Goal: Find specific page/section: Find specific page/section

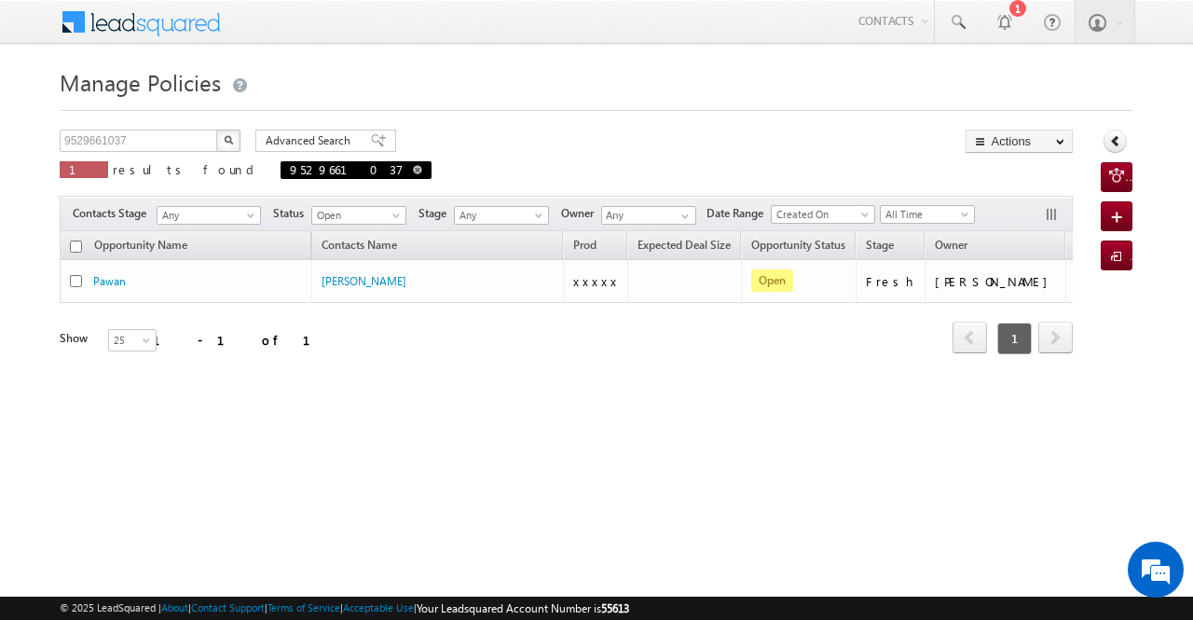
click at [413, 168] on span at bounding box center [417, 169] width 9 height 9
type input "Search Policies"
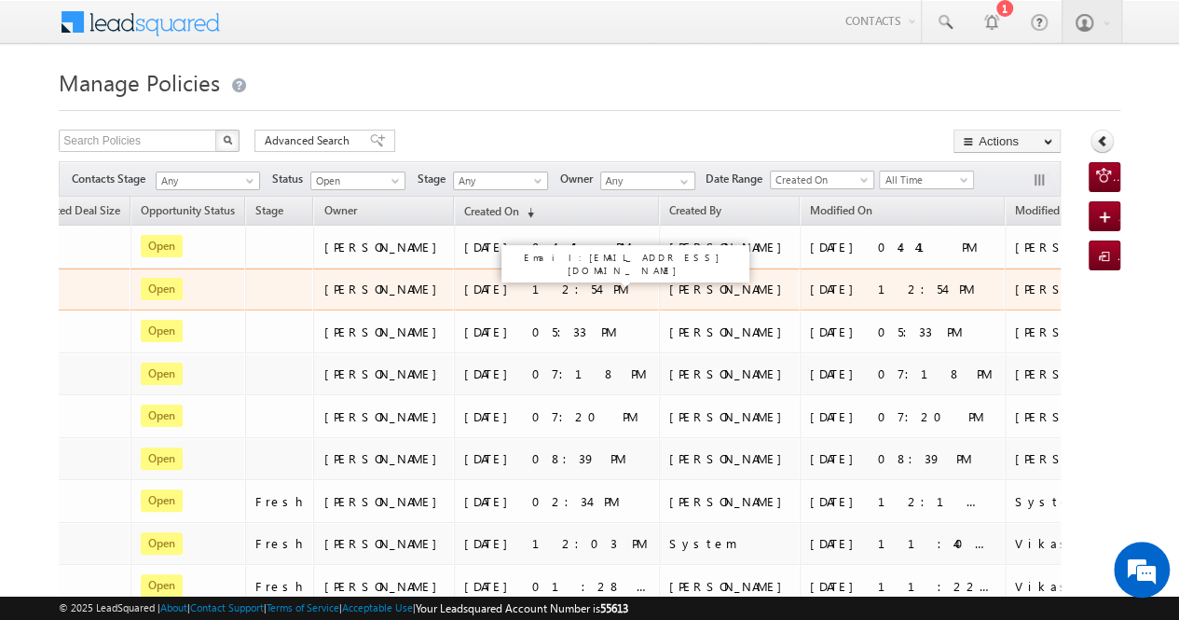
scroll to position [0, 711]
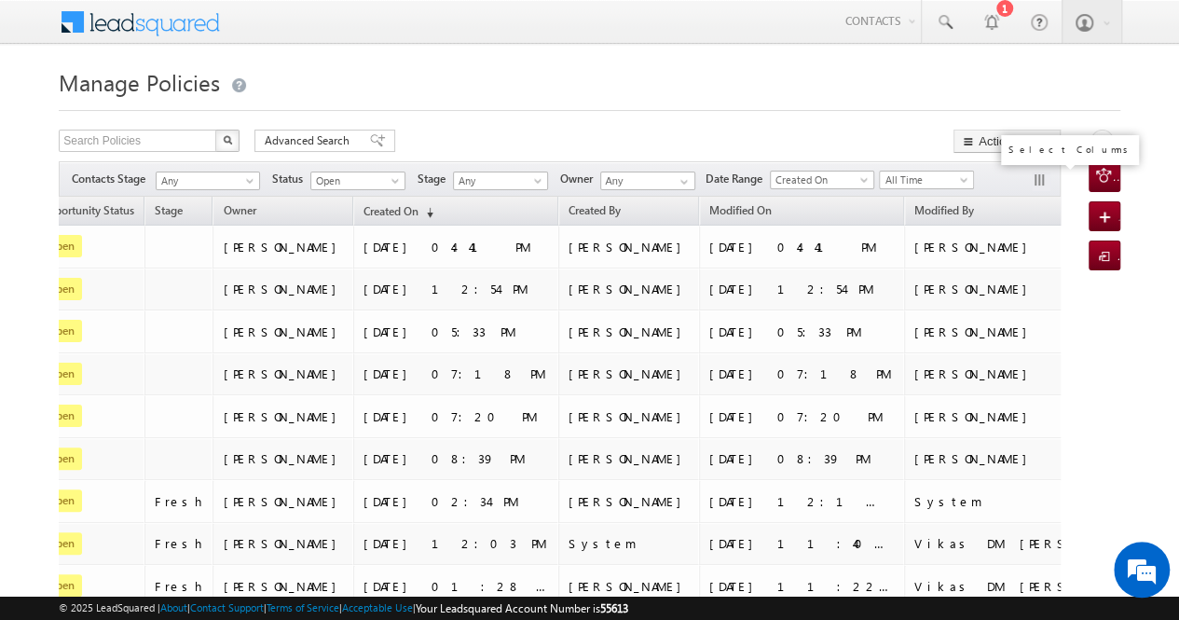
click at [1039, 183] on button "button" at bounding box center [1041, 181] width 19 height 19
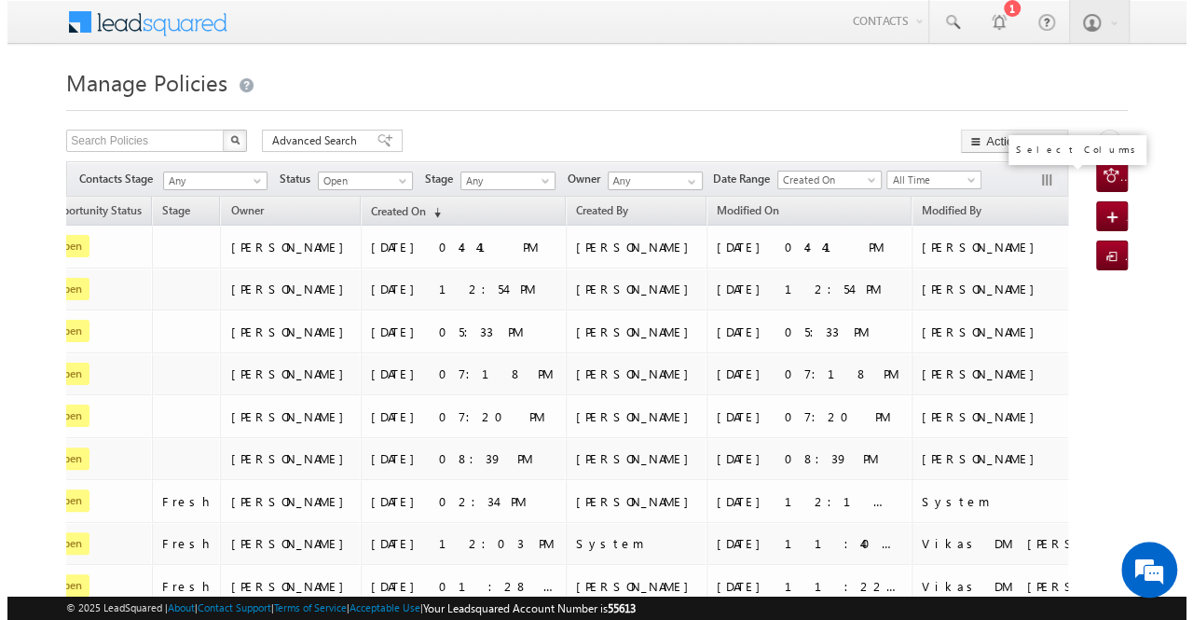
scroll to position [0, 699]
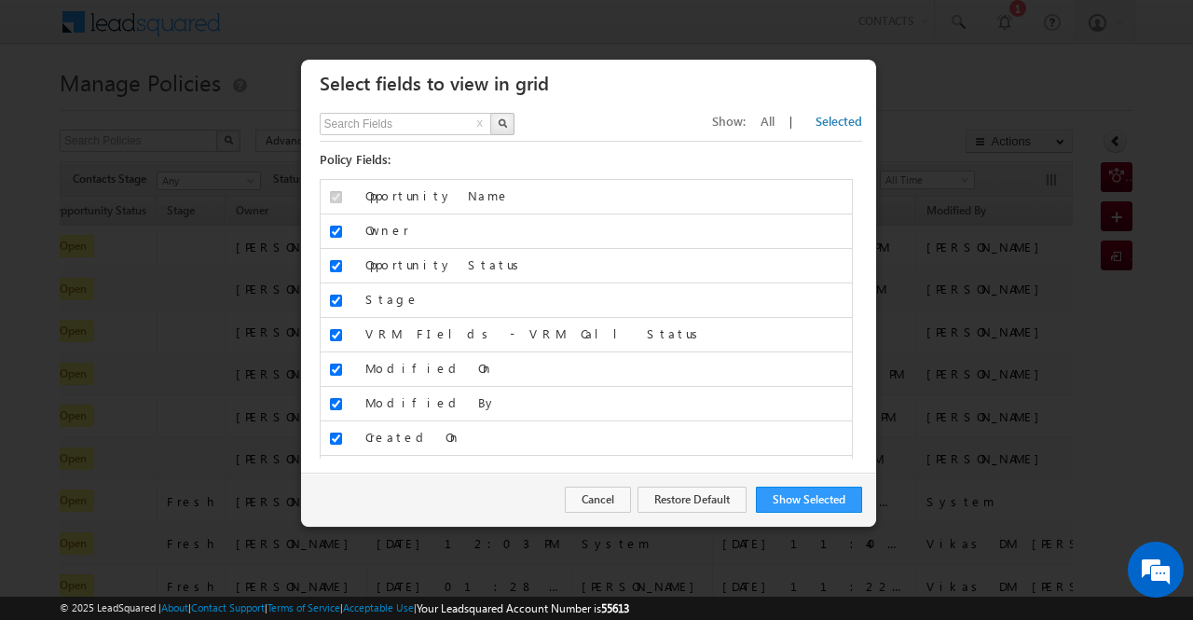
click at [805, 123] on div "Show: All | Selected" at bounding box center [787, 121] width 150 height 17
click at [774, 119] on span "All" at bounding box center [767, 121] width 14 height 16
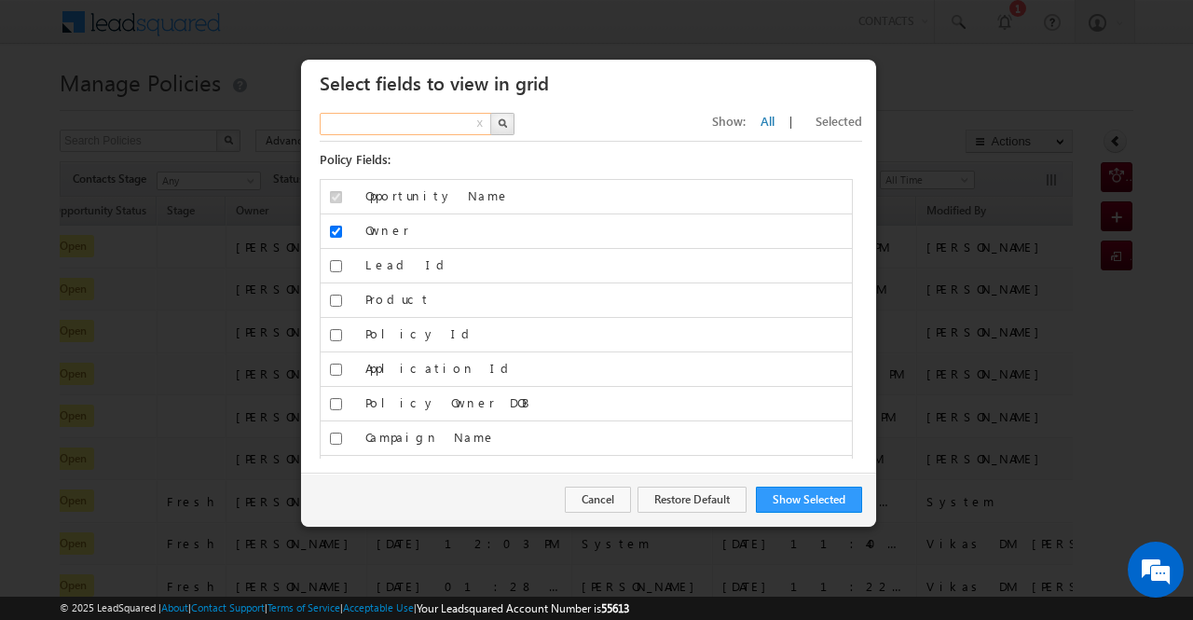
click at [417, 123] on input "text" at bounding box center [406, 124] width 173 height 22
type input "stat"
click at [499, 123] on img "button" at bounding box center [502, 122] width 9 height 9
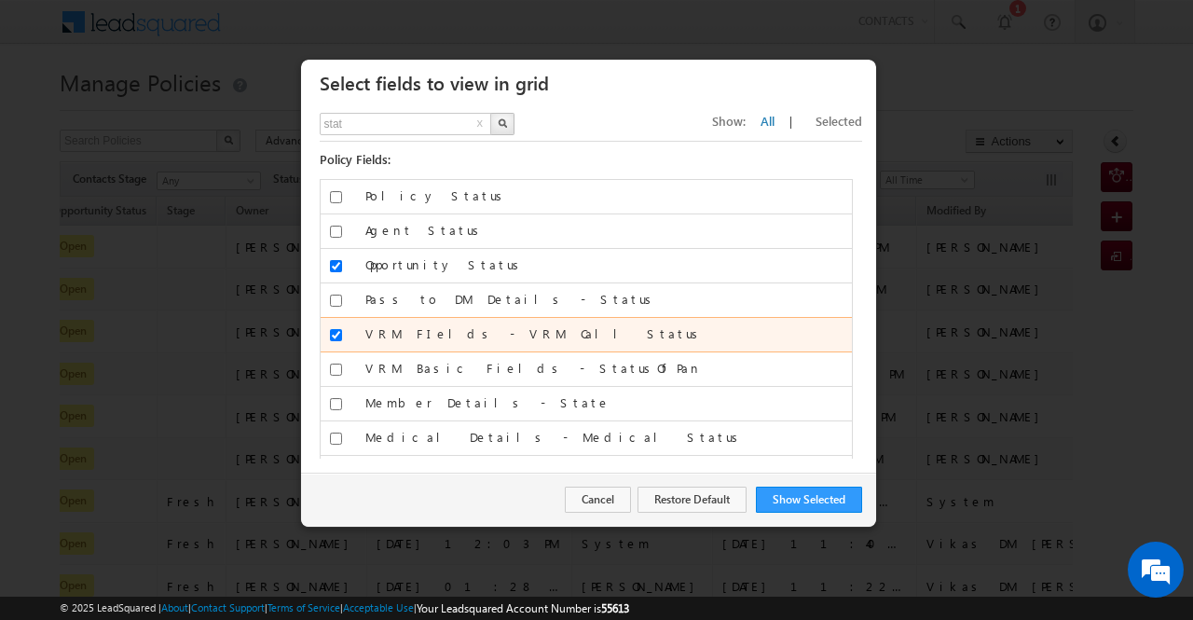
click at [339, 329] on input "VRM FIelds - VRM Call Status" at bounding box center [336, 335] width 12 height 12
checkbox input "false"
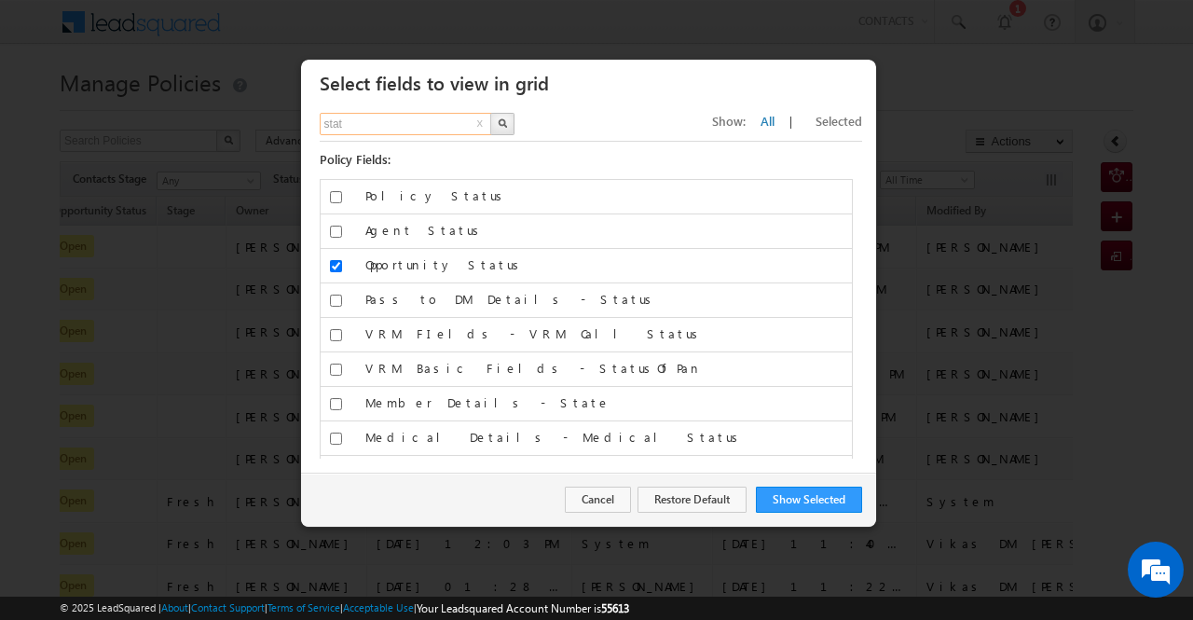
click at [396, 116] on input "stat" at bounding box center [406, 124] width 173 height 22
type input "campaign"
click at [505, 118] on img "button" at bounding box center [502, 122] width 9 height 9
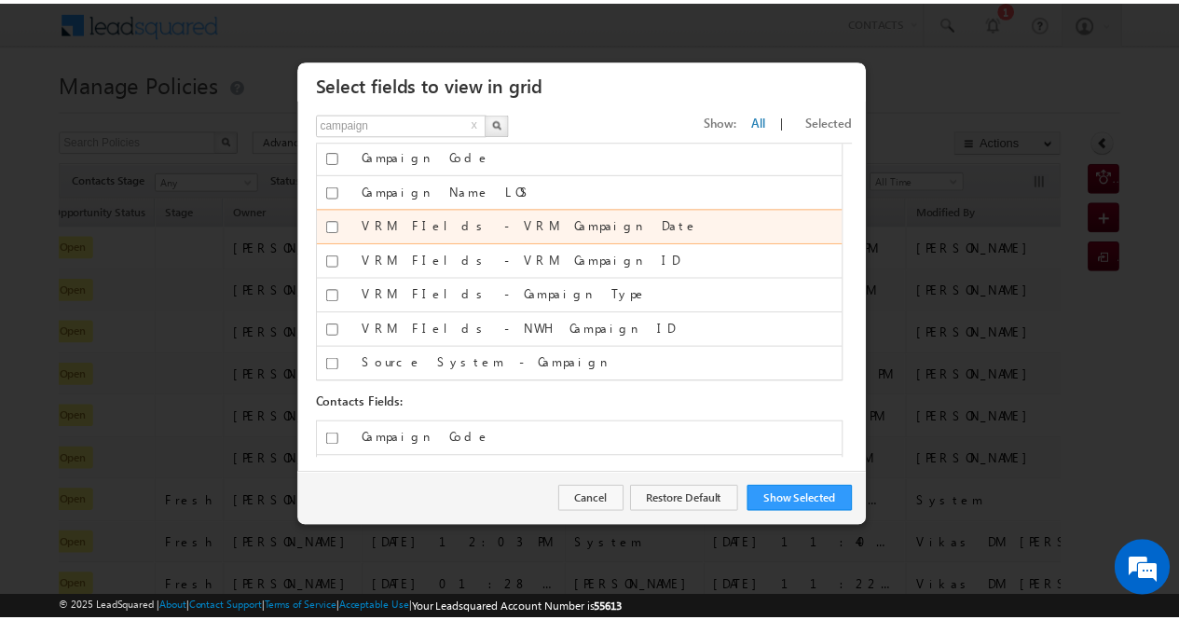
scroll to position [88, 0]
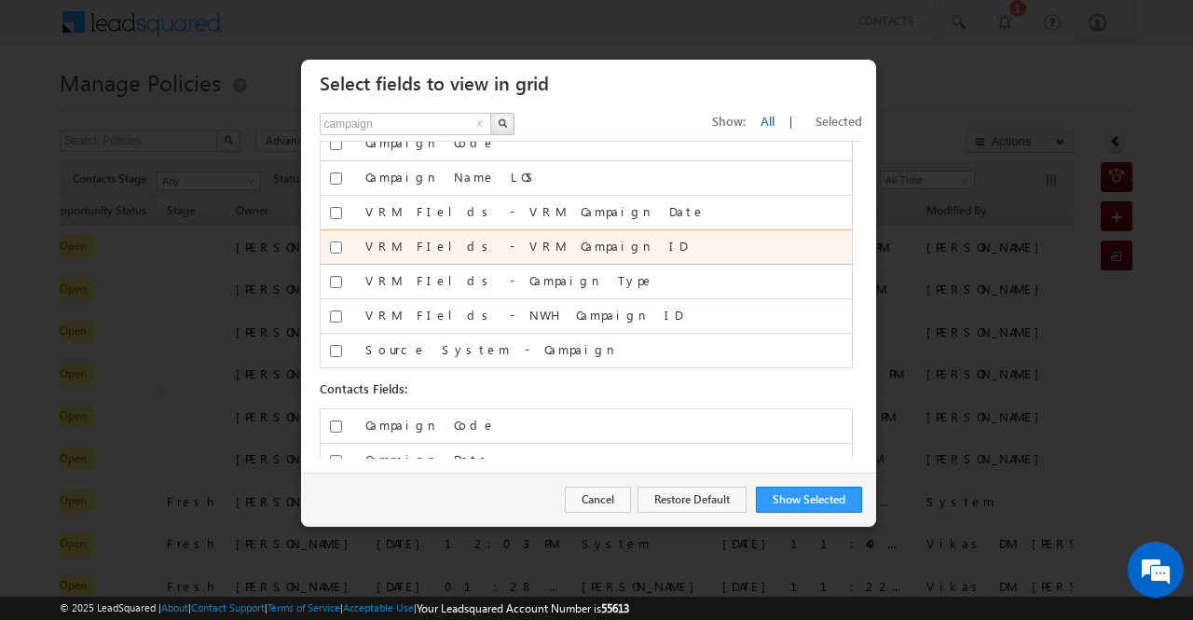
click at [332, 245] on input "VRM FIelds - VRM Campaign ID" at bounding box center [336, 247] width 12 height 12
checkbox input "true"
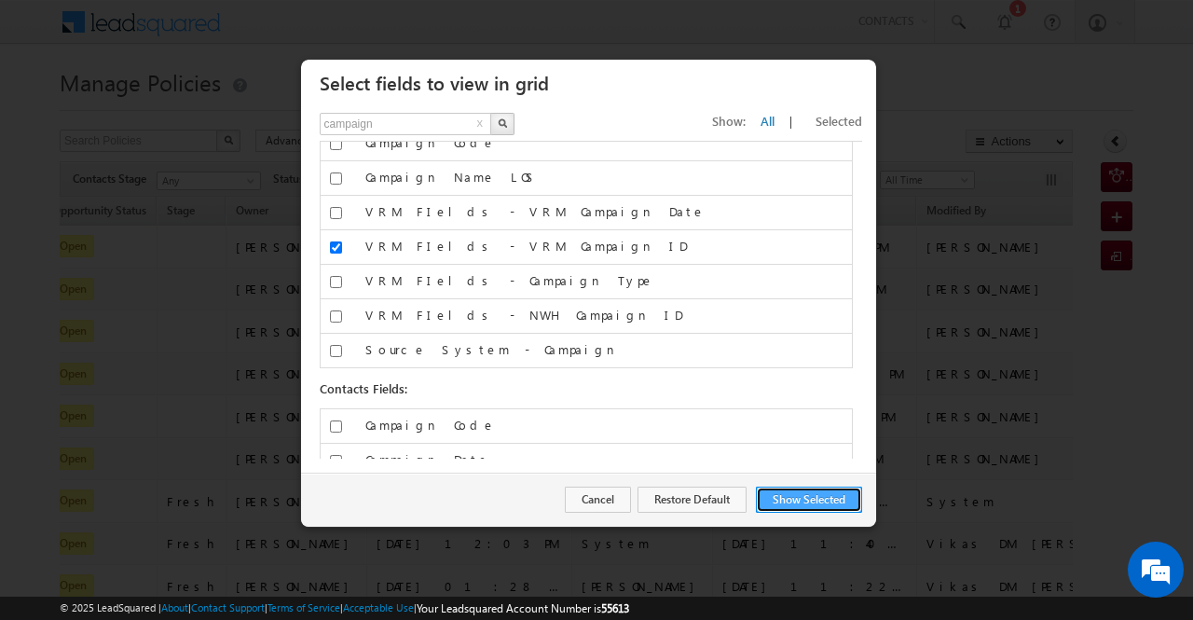
click at [834, 504] on button "Show Selected" at bounding box center [809, 499] width 106 height 26
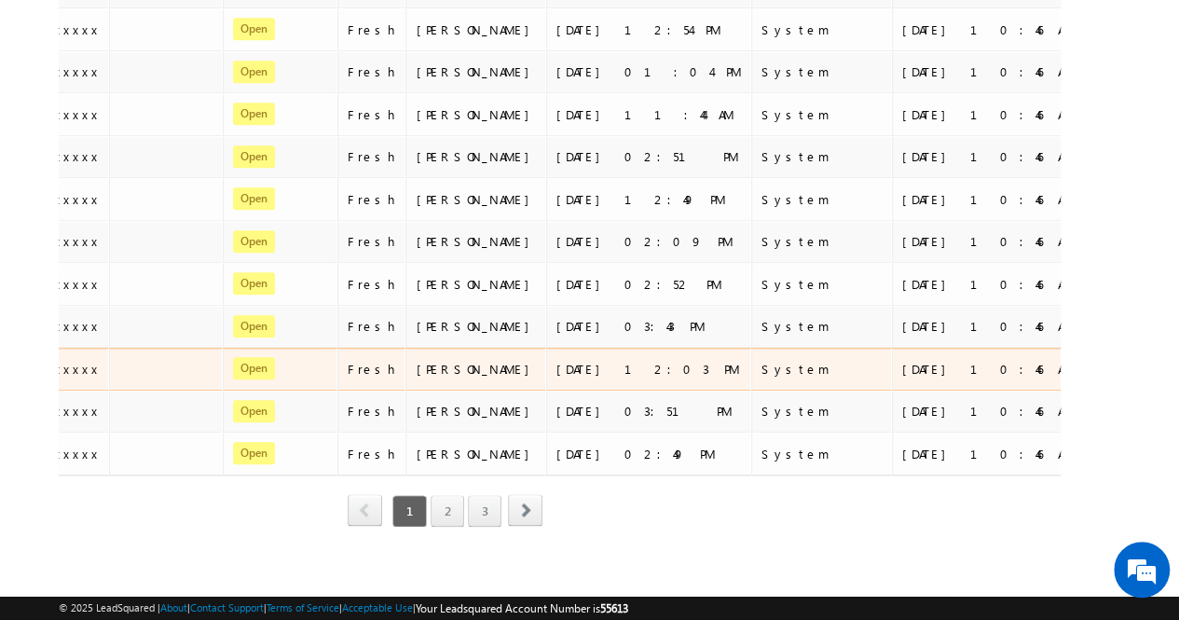
scroll to position [0, 0]
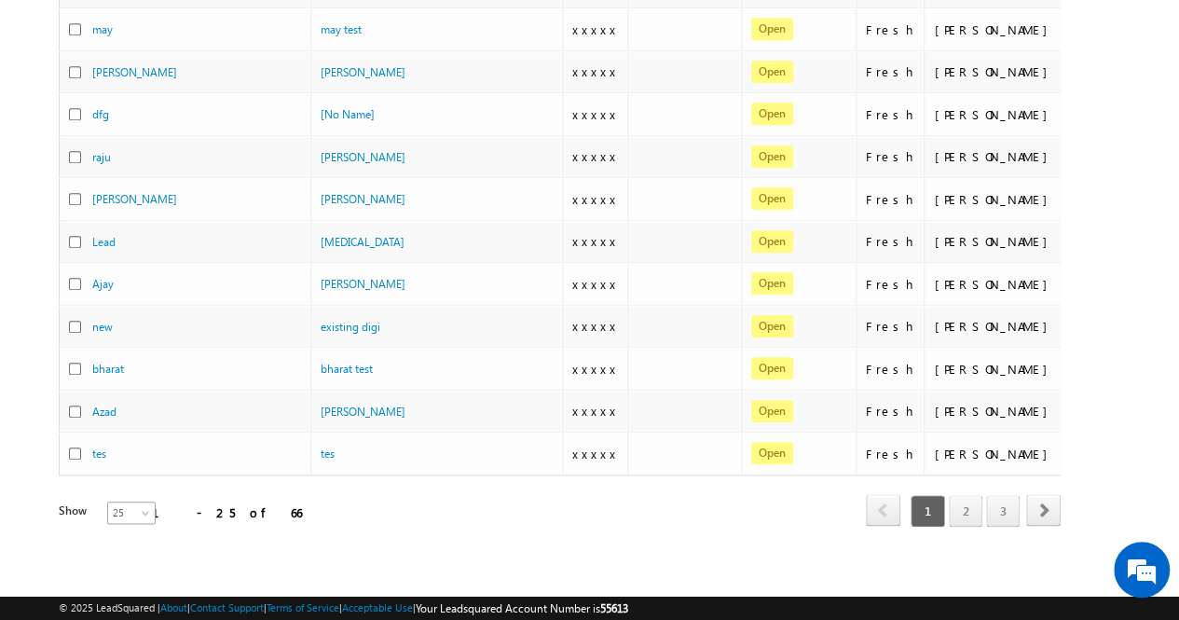
click at [140, 509] on span at bounding box center [147, 516] width 15 height 15
click at [128, 570] on link "100" at bounding box center [121, 571] width 48 height 17
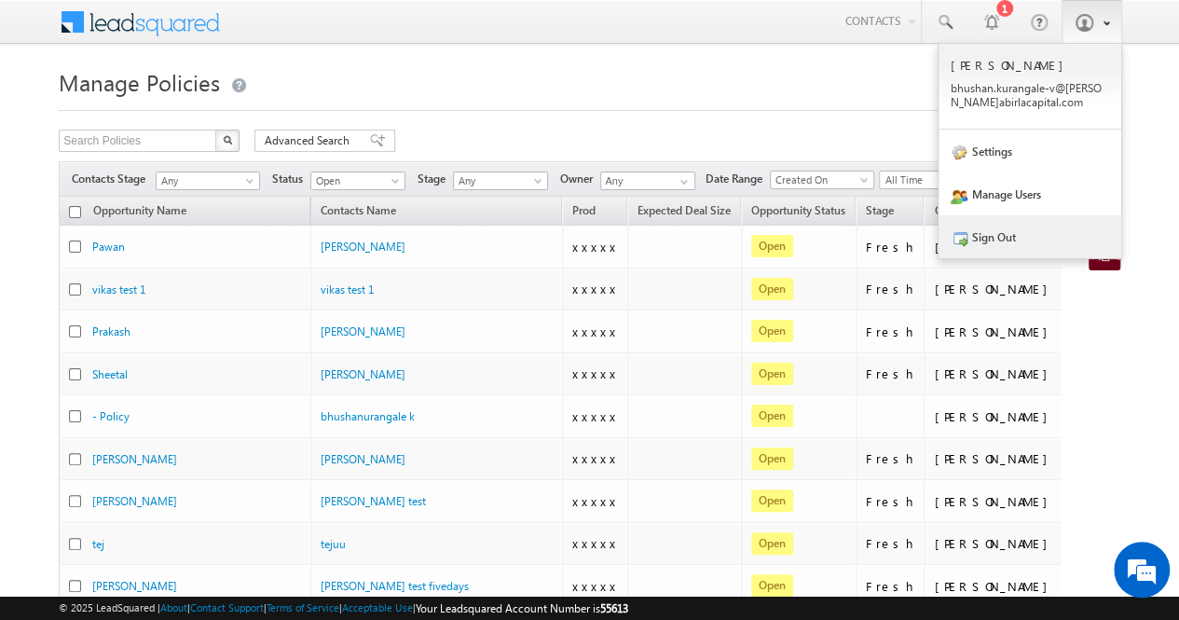
click at [1032, 237] on link "Sign Out" at bounding box center [1029, 236] width 183 height 43
